Goal: Information Seeking & Learning: Check status

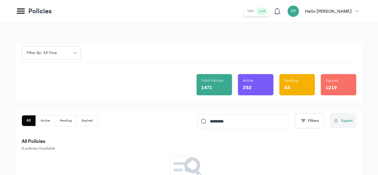
scroll to position [72, 0]
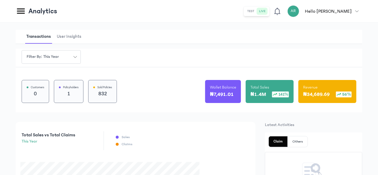
scroll to position [9, 0]
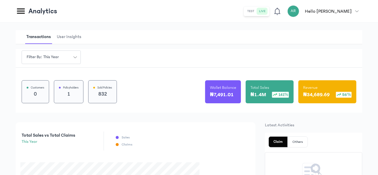
click at [73, 59] on div "Filter by: this year" at bounding box center [47, 57] width 51 height 6
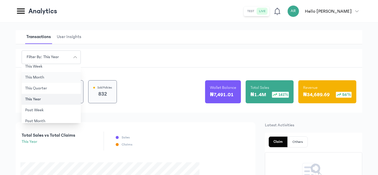
scroll to position [37, 0]
click at [81, 90] on button "this quarter" at bounding box center [51, 88] width 59 height 11
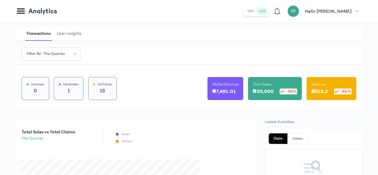
scroll to position [0, 0]
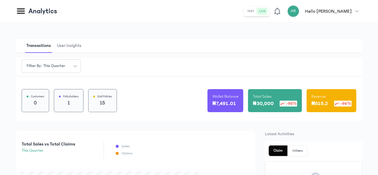
click at [112, 106] on p "15" at bounding box center [102, 103] width 19 height 8
click at [82, 47] on span "User Insights" at bounding box center [69, 46] width 27 height 14
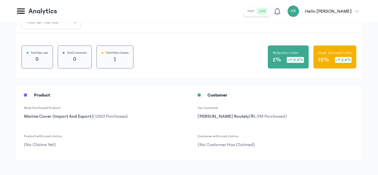
scroll to position [47, 0]
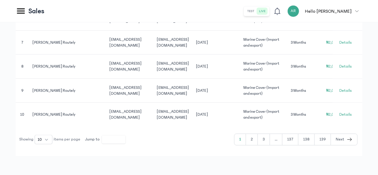
scroll to position [317, 0]
click at [255, 140] on button "2" at bounding box center [252, 139] width 12 height 11
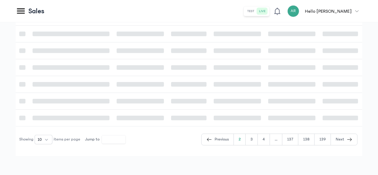
scroll to position [260, 0]
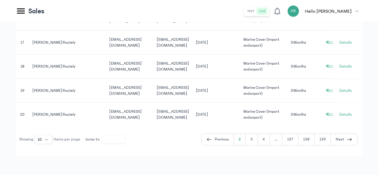
click at [253, 145] on button "3" at bounding box center [251, 139] width 12 height 11
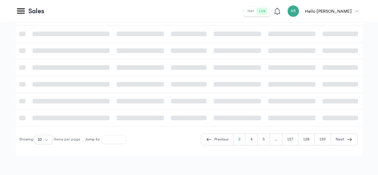
scroll to position [260, 0]
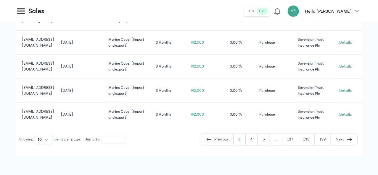
scroll to position [0, 142]
click at [252, 145] on button "4" at bounding box center [251, 139] width 12 height 11
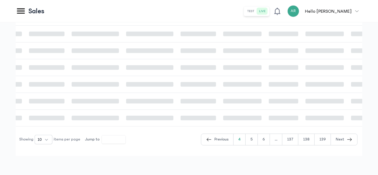
type input "*"
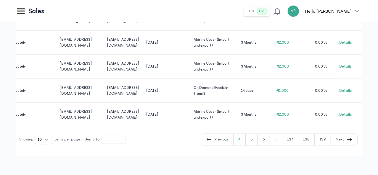
scroll to position [0, 54]
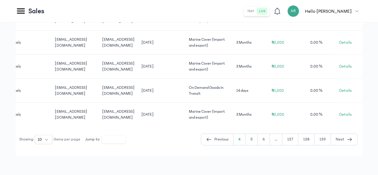
drag, startPoint x: 218, startPoint y: 109, endPoint x: 302, endPoint y: 141, distance: 90.5
click at [232, 127] on td "Marine Cover (Import and export)" at bounding box center [208, 115] width 47 height 24
click at [185, 103] on td "[DATE]" at bounding box center [161, 115] width 47 height 24
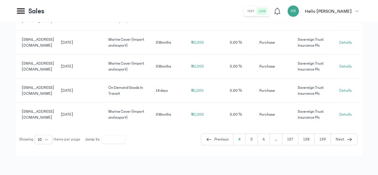
scroll to position [0, 160]
click at [350, 112] on span "Details" at bounding box center [345, 115] width 12 height 6
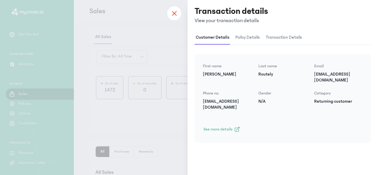
click at [173, 12] on icon at bounding box center [174, 13] width 5 height 5
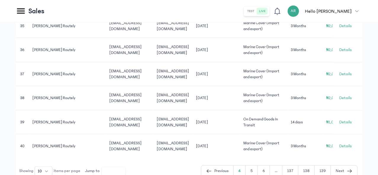
scroll to position [333, 0]
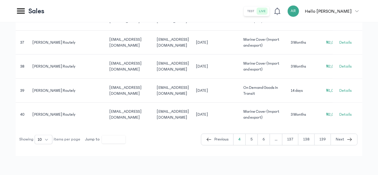
click at [239, 103] on td "[DATE]" at bounding box center [215, 115] width 47 height 24
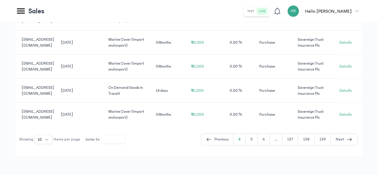
scroll to position [0, 195]
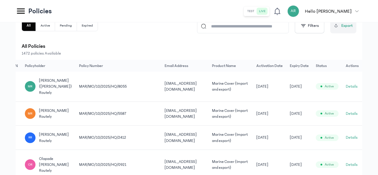
scroll to position [93, 0]
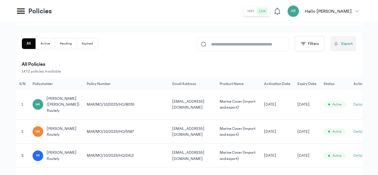
scroll to position [78, 0]
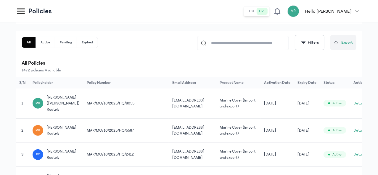
click at [169, 108] on td "MAR/MO/10/2025/HQ/8055" at bounding box center [125, 104] width 85 height 30
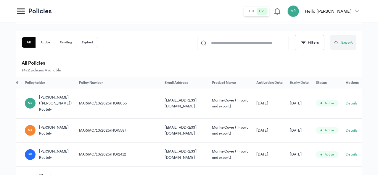
click at [354, 105] on button "Details" at bounding box center [351, 104] width 12 height 6
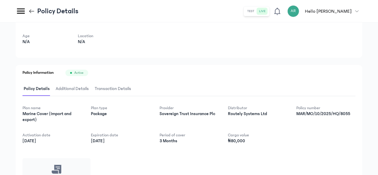
scroll to position [43, 0]
click at [90, 90] on span "Additional Details" at bounding box center [71, 90] width 35 height 14
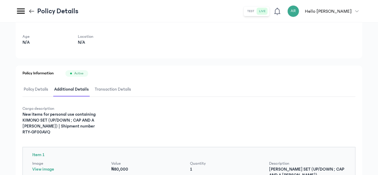
click at [49, 90] on span "Policy Details" at bounding box center [35, 90] width 27 height 14
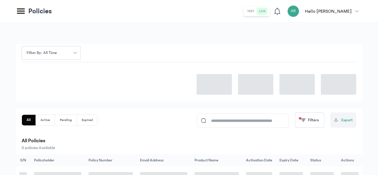
scroll to position [78, 0]
